Goal: Navigation & Orientation: Find specific page/section

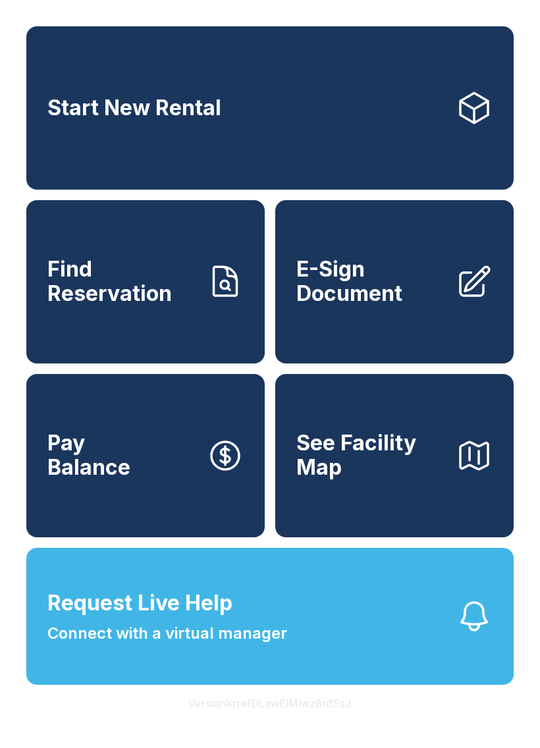
click at [274, 721] on button "Version krrefDLawElMlwz8nfSsJ" at bounding box center [270, 703] width 184 height 37
click at [272, 721] on button "Version krrefDLawElMlwz8nfSsJ" at bounding box center [270, 703] width 184 height 37
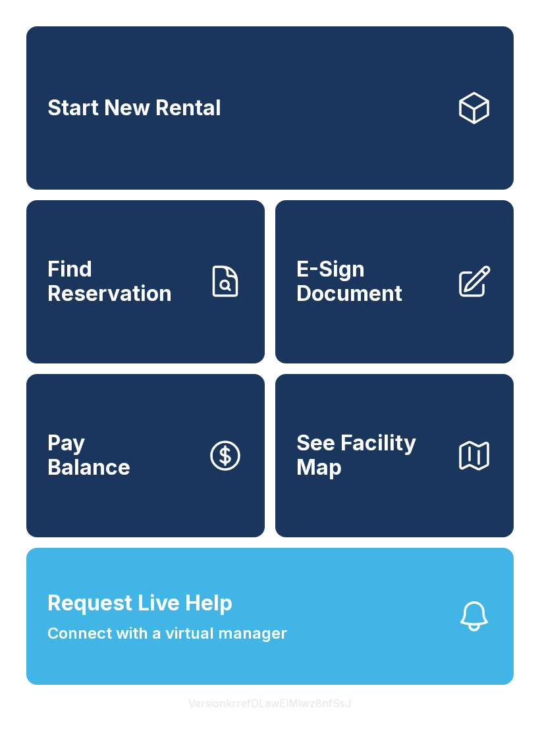
click at [272, 721] on button "Version krrefDLawElMlwz8nfSsJ" at bounding box center [270, 703] width 184 height 37
click at [273, 721] on button "Version krrefDLawElMlwz8nfSsJ" at bounding box center [270, 703] width 184 height 37
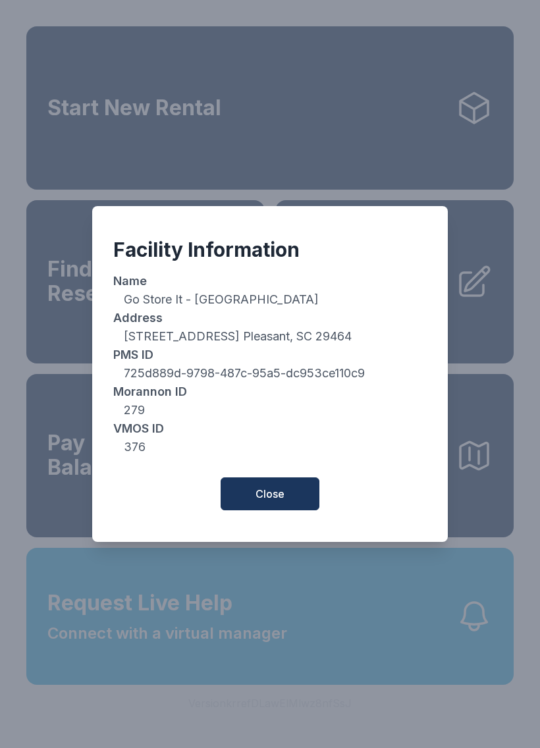
click at [279, 496] on span "Close" at bounding box center [269, 494] width 29 height 16
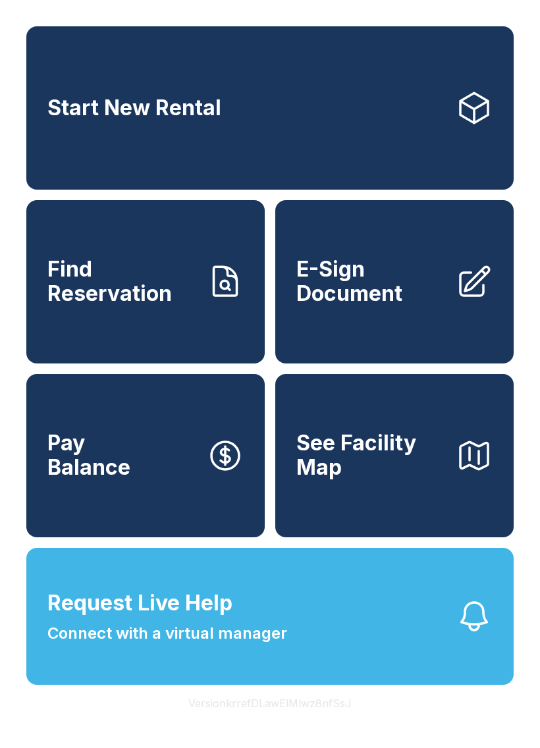
click at [230, 721] on button "Version krrefDLawElMlwz8nfSsJ" at bounding box center [270, 703] width 184 height 37
click at [229, 721] on button "Version krrefDLawElMlwz8nfSsJ" at bounding box center [270, 703] width 184 height 37
click at [236, 721] on button "Version krrefDLawElMlwz8nfSsJ" at bounding box center [270, 703] width 184 height 37
click at [235, 721] on button "Version krrefDLawElMlwz8nfSsJ" at bounding box center [270, 703] width 184 height 37
click at [239, 721] on button "Version krrefDLawElMlwz8nfSsJ" at bounding box center [270, 703] width 184 height 37
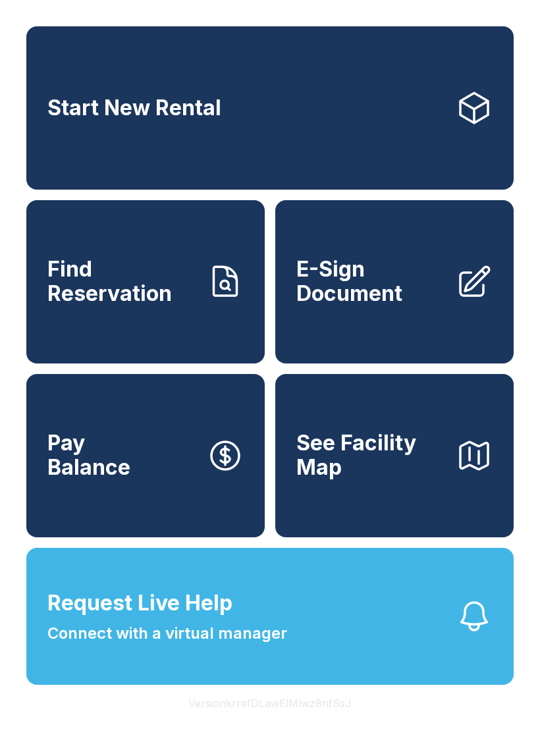
click at [239, 721] on button "Version krrefDLawElMlwz8nfSsJ" at bounding box center [270, 703] width 184 height 37
click at [243, 721] on button "Version krrefDLawElMlwz8nfSsJ" at bounding box center [270, 703] width 184 height 37
